Goal: Task Accomplishment & Management: Manage account settings

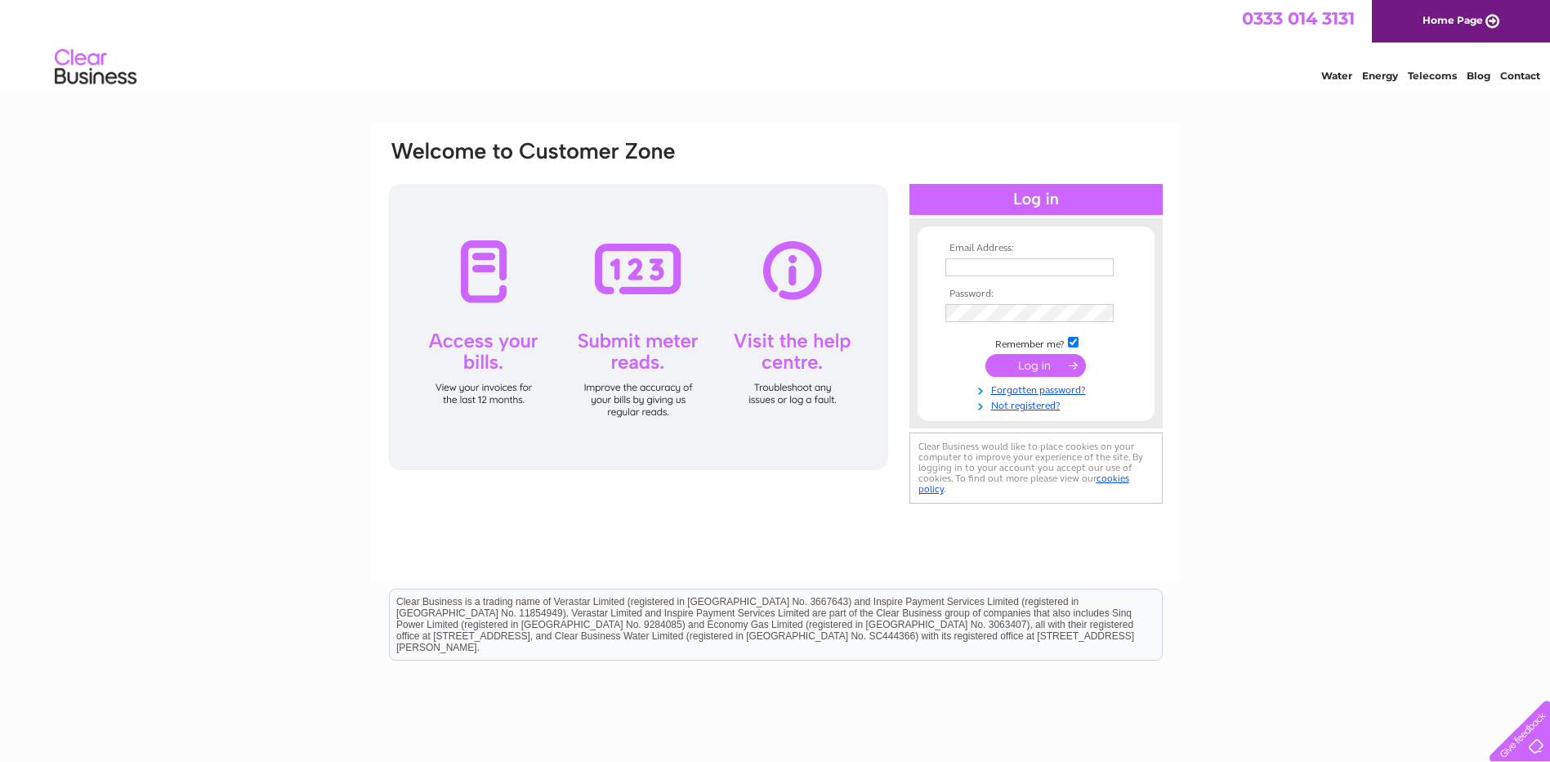
type input "Alexandra.cox@swietelsky.co.uk"
click at [1042, 368] on input "submit" at bounding box center [1036, 365] width 101 height 23
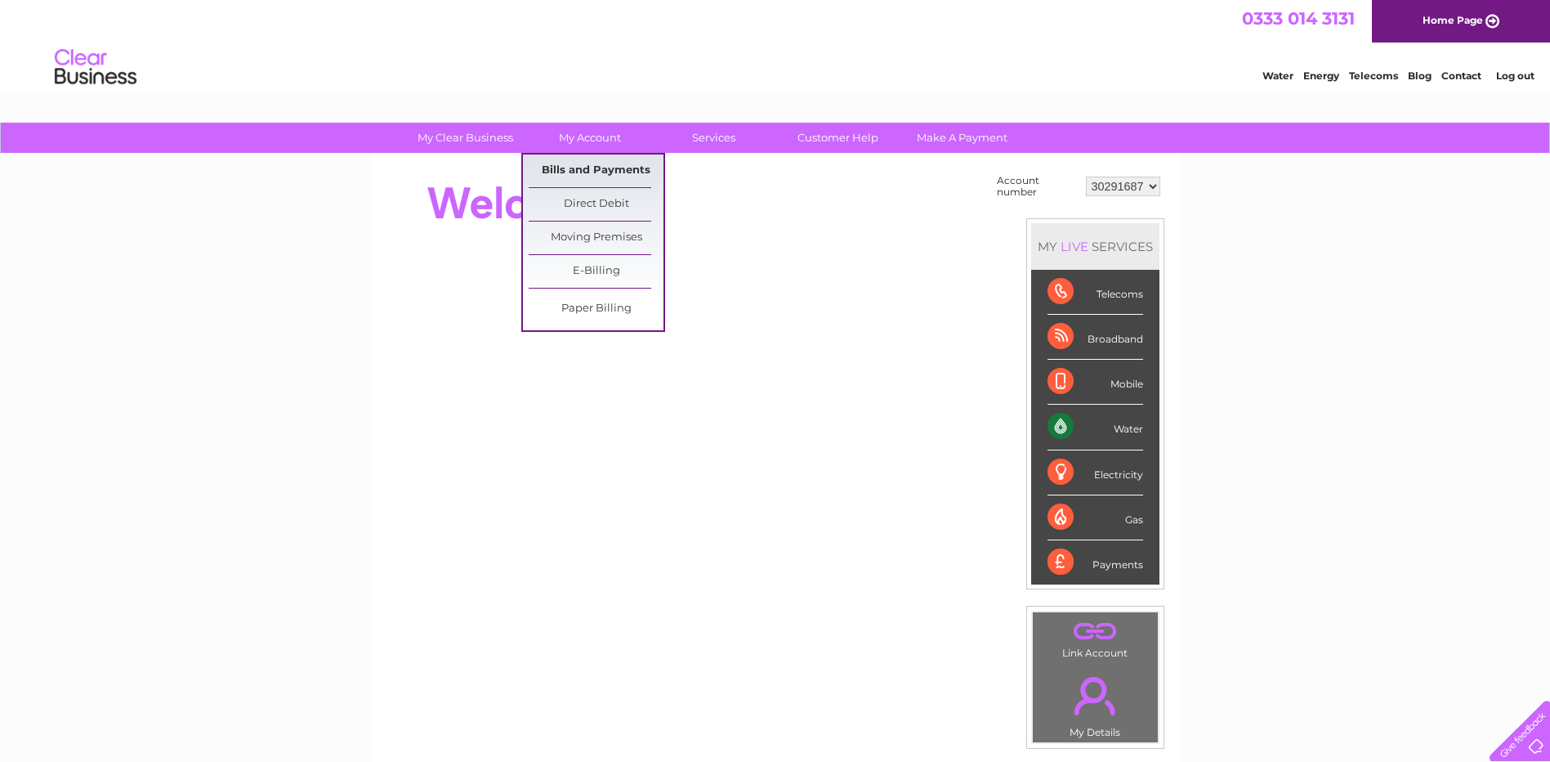
click at [619, 167] on link "Bills and Payments" at bounding box center [596, 170] width 135 height 33
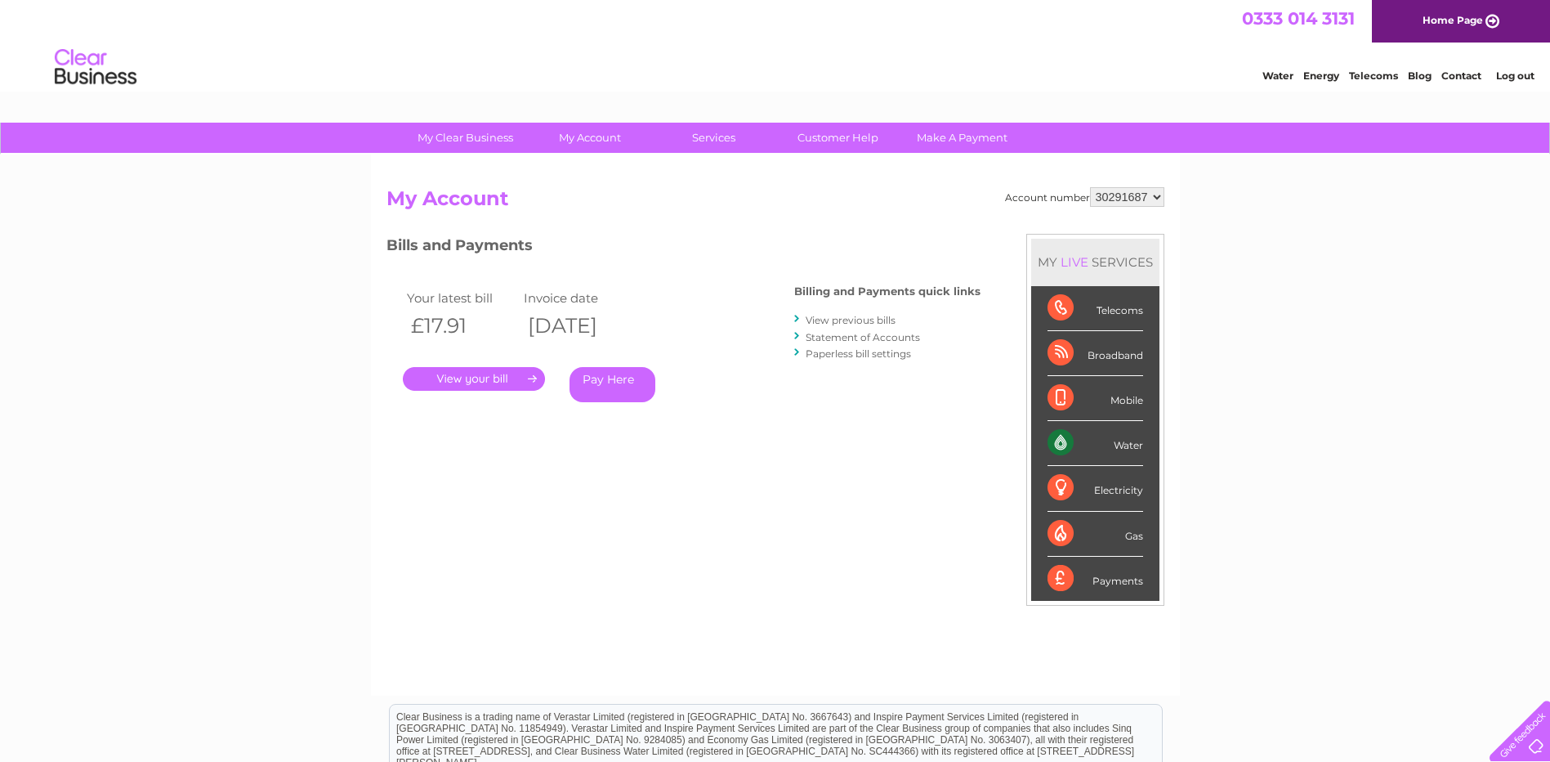
drag, startPoint x: 38, startPoint y: 324, endPoint x: 34, endPoint y: 339, distance: 16.3
click at [38, 324] on div "My Clear Business Login Details My Details My Preferences Link Account My Accou…" at bounding box center [775, 549] width 1550 height 852
